Goal: Check status: Check status

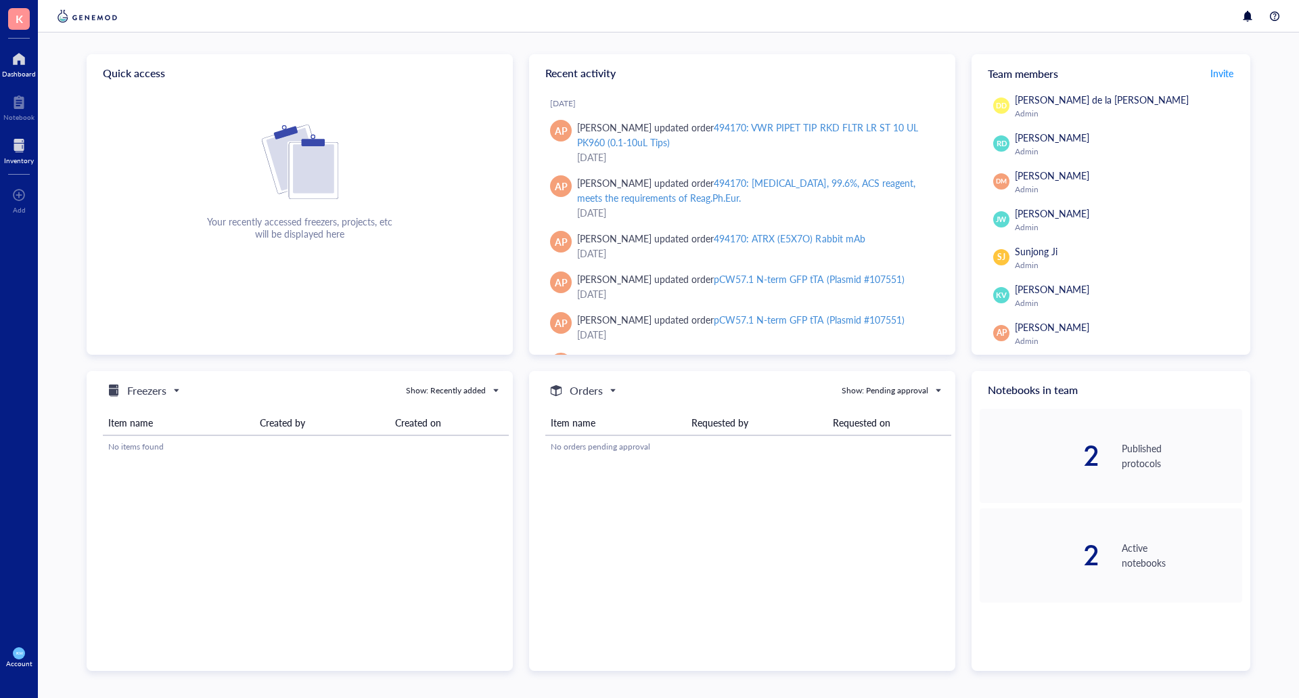
click at [7, 156] on div "Inventory" at bounding box center [19, 160] width 30 height 8
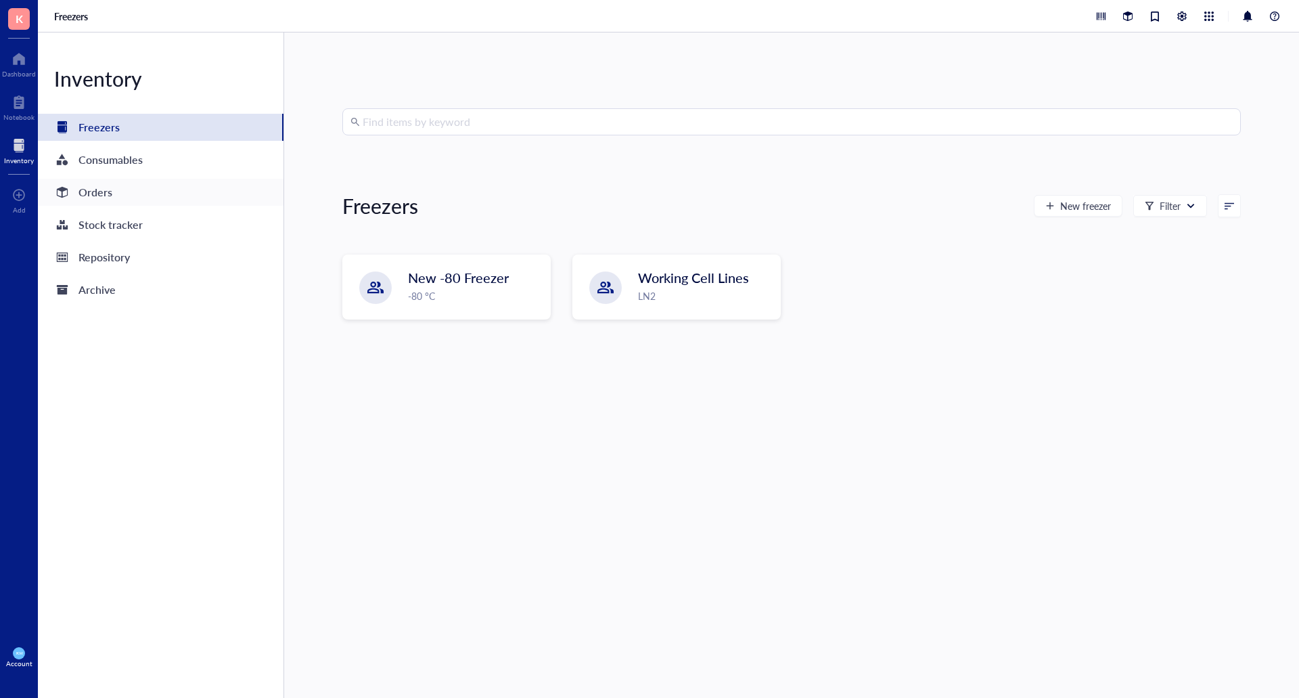
click at [101, 191] on div "Orders" at bounding box center [95, 192] width 34 height 19
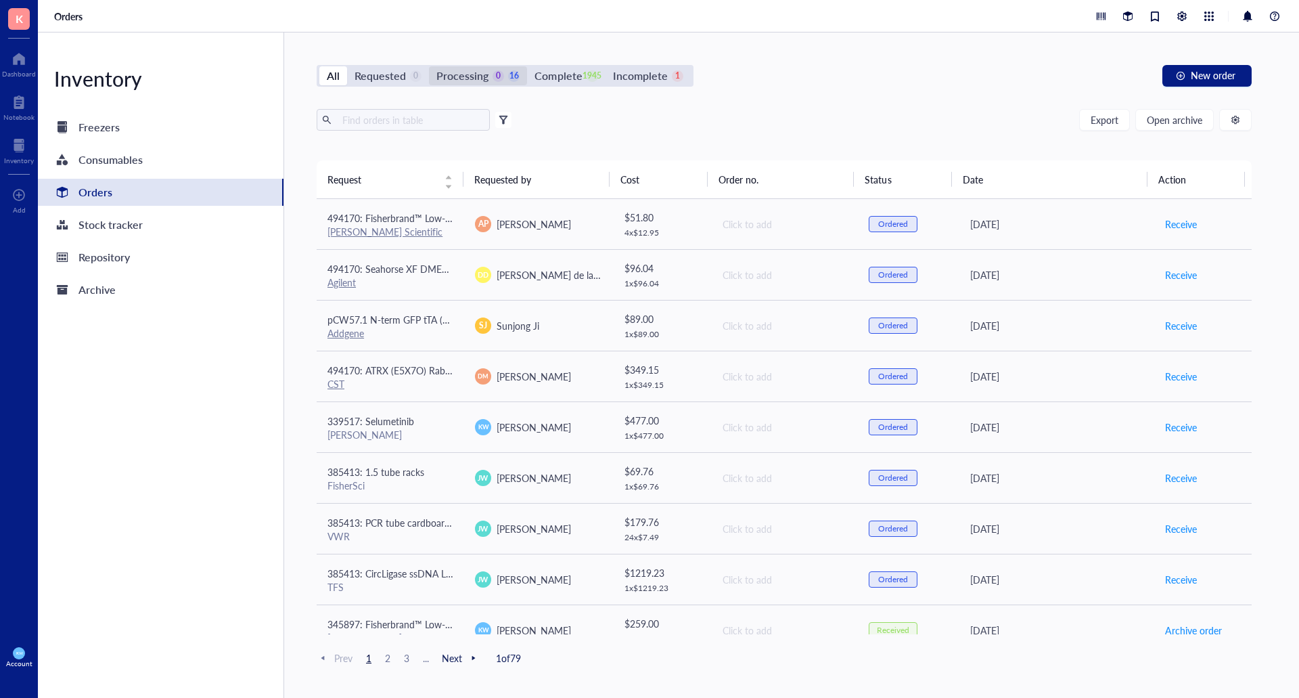
click at [483, 81] on div "Processing" at bounding box center [462, 75] width 52 height 19
click at [429, 66] on input "Processing 0 16" at bounding box center [429, 66] width 0 height 0
click at [571, 76] on div "Complete" at bounding box center [558, 75] width 47 height 19
click at [527, 66] on input "Complete 1945" at bounding box center [527, 66] width 0 height 0
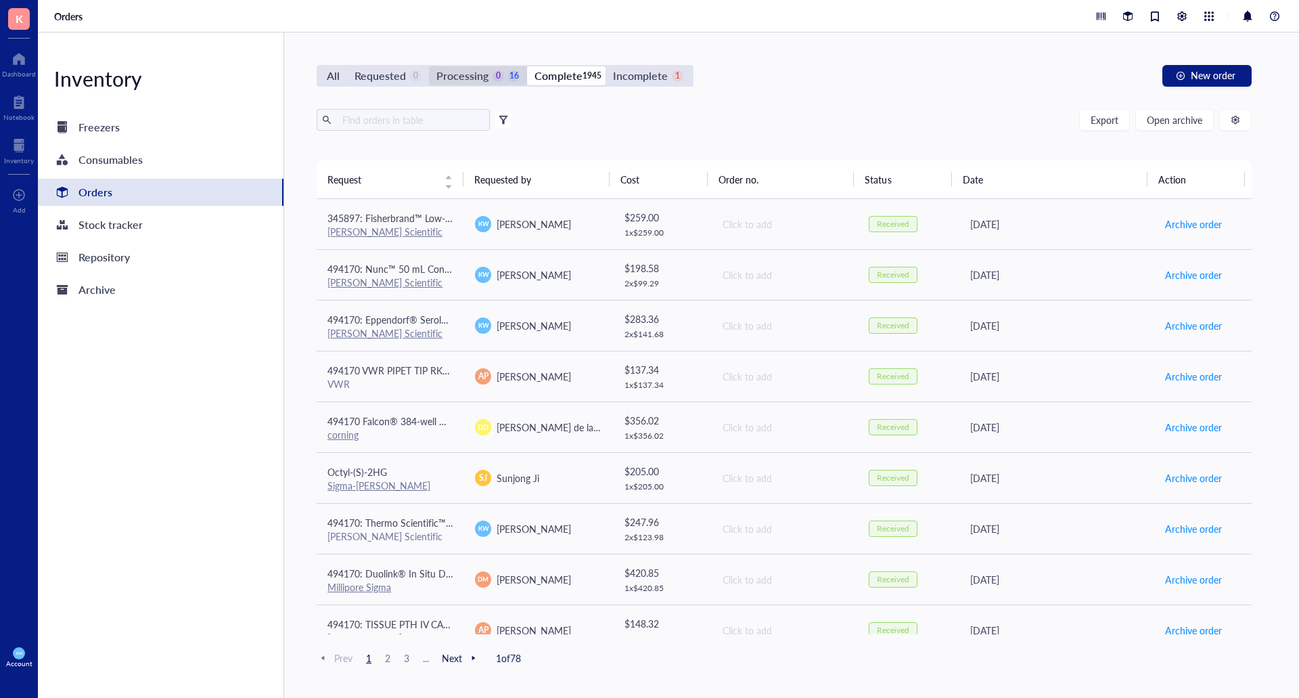
click at [476, 78] on div "Processing" at bounding box center [462, 75] width 52 height 19
click at [429, 66] on input "Processing 0 16" at bounding box center [429, 66] width 0 height 0
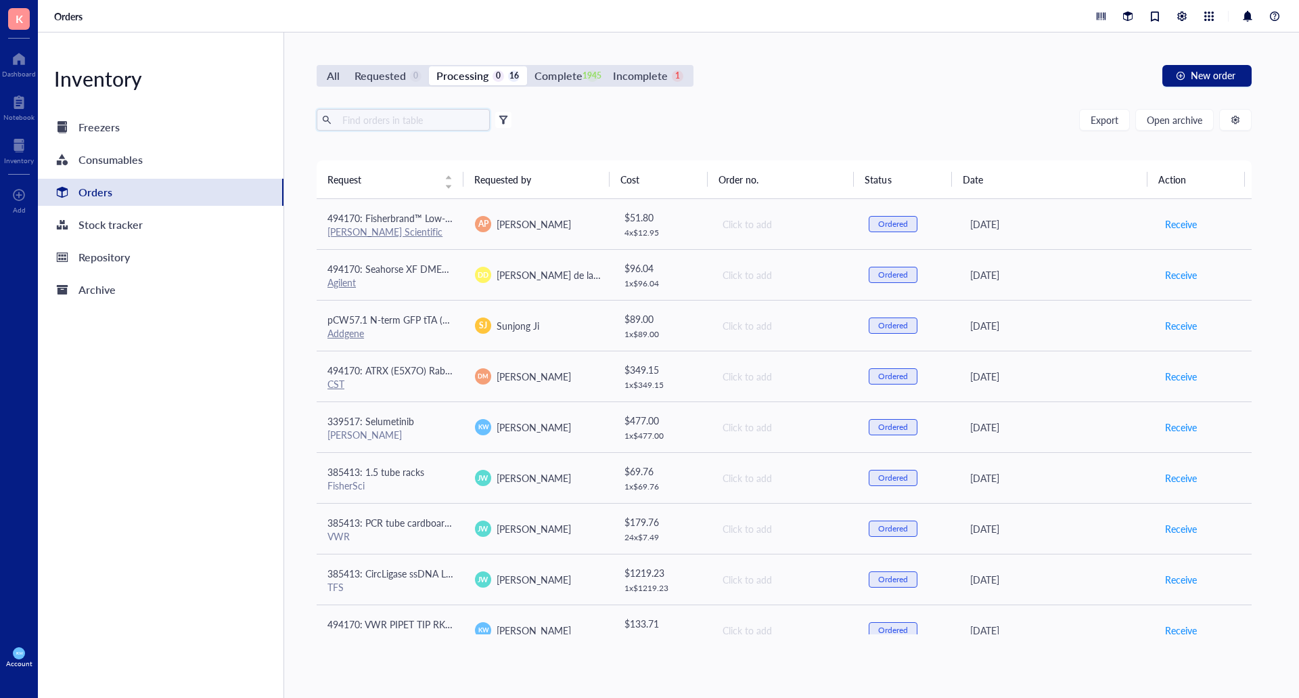
click at [369, 121] on input "text" at bounding box center [411, 120] width 148 height 20
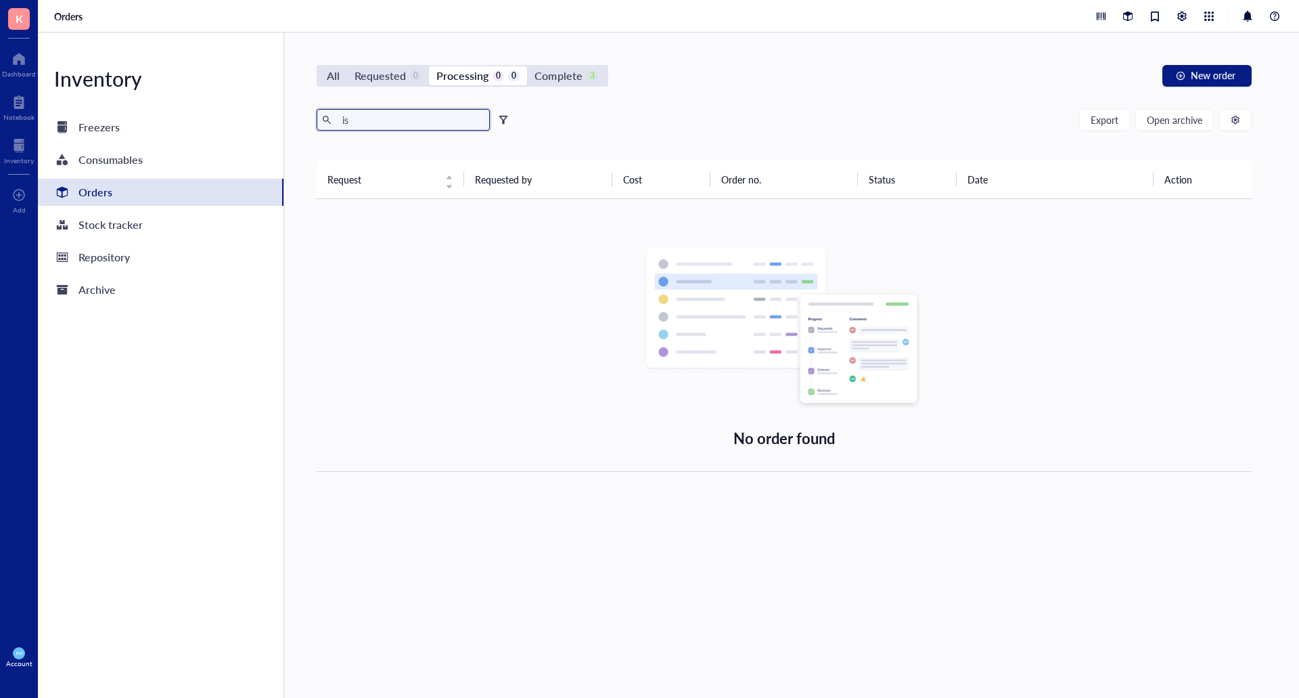
type input "i"
